Goal: Transaction & Acquisition: Purchase product/service

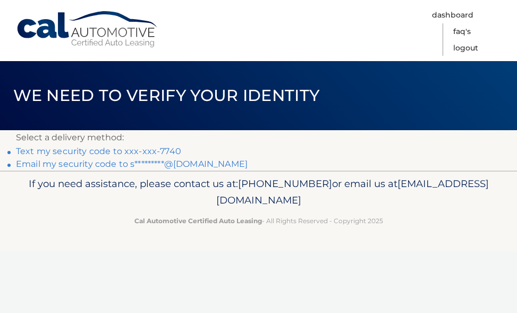
click at [96, 163] on link "Email my security code to s*********@yahoo.com" at bounding box center [132, 164] width 232 height 10
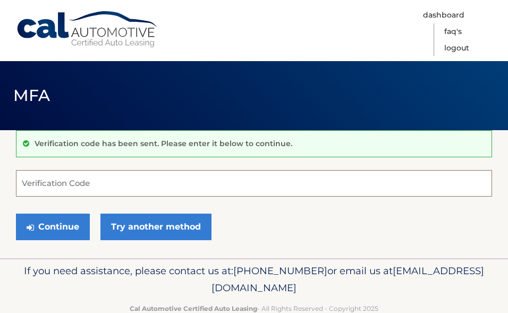
click at [63, 184] on input "Verification Code" at bounding box center [254, 183] width 476 height 27
paste input "623062"
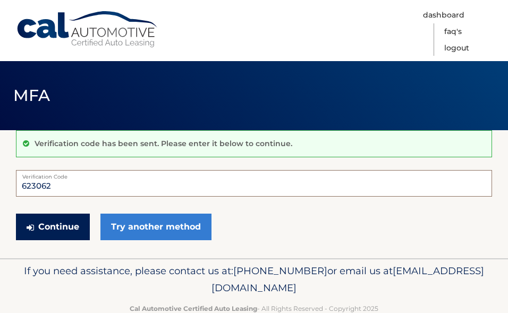
type input "623062"
click at [45, 224] on button "Continue" at bounding box center [53, 227] width 74 height 27
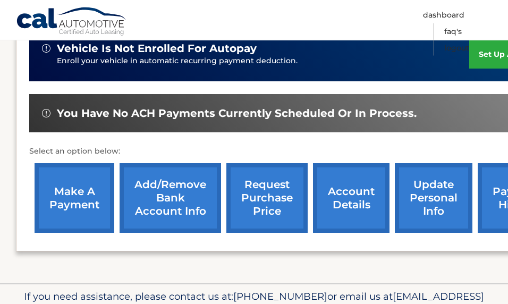
scroll to position [287, 0]
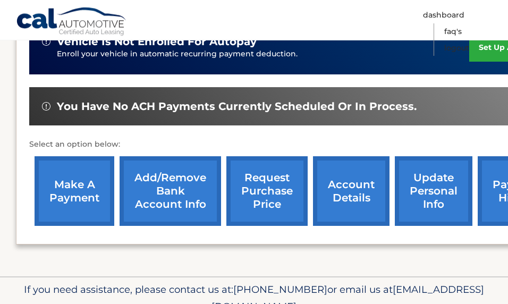
click at [58, 201] on link "make a payment" at bounding box center [75, 191] width 80 height 70
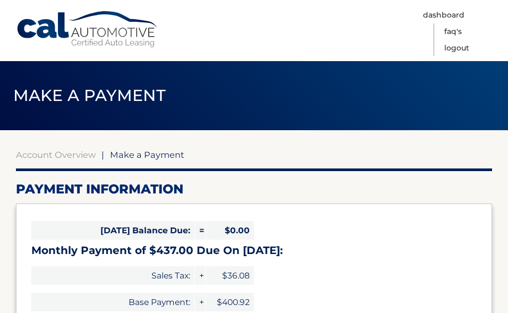
select select "ZjQ5NDFkNjAtYWQ3NS00NjYxLTk3NWEtOWQwOWQzMjk2OWRj"
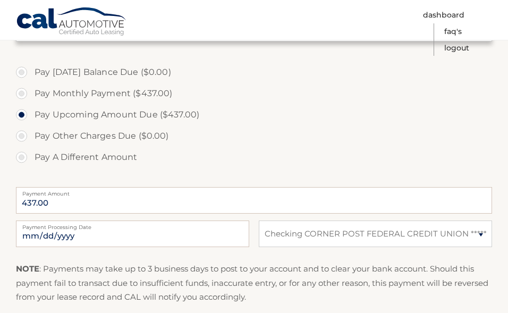
scroll to position [319, 0]
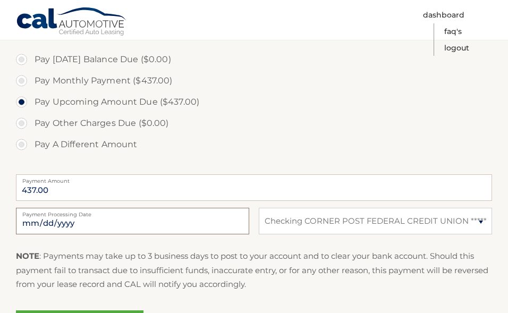
click at [236, 208] on input "[DATE]" at bounding box center [132, 221] width 233 height 27
click at [238, 91] on label "Pay Upcoming Amount Due ($437.00)" at bounding box center [254, 101] width 476 height 21
click at [31, 91] on input "Pay Upcoming Amount Due ($437.00)" at bounding box center [25, 99] width 11 height 17
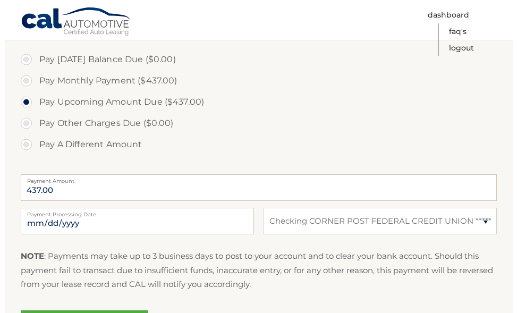
scroll to position [351, 0]
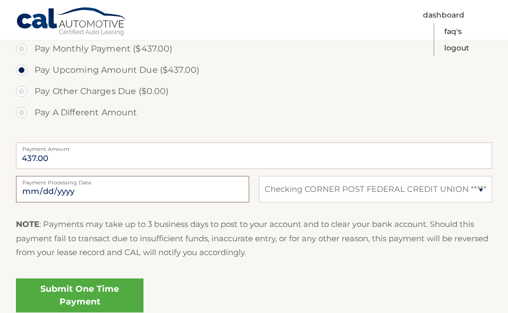
click at [238, 177] on input "2025-10-10" at bounding box center [132, 189] width 233 height 27
click at [75, 279] on link "Submit One Time Payment" at bounding box center [80, 296] width 128 height 34
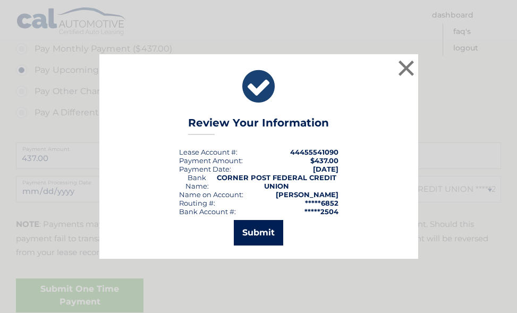
click at [256, 234] on button "Submit" at bounding box center [258, 233] width 49 height 26
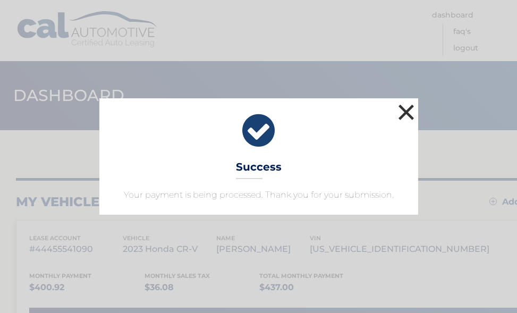
click at [407, 114] on button "×" at bounding box center [406, 112] width 21 height 21
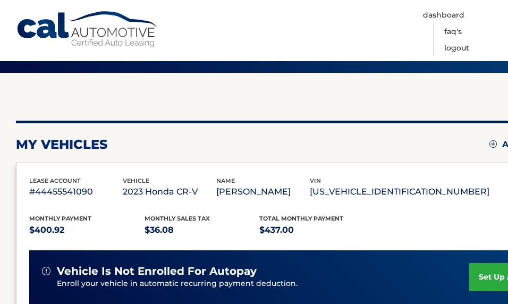
scroll to position [32, 0]
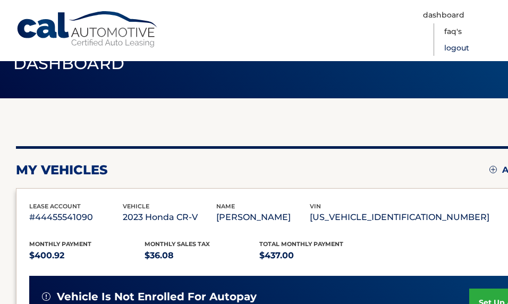
click at [462, 43] on link "Logout" at bounding box center [456, 48] width 25 height 16
